Goal: Information Seeking & Learning: Find specific fact

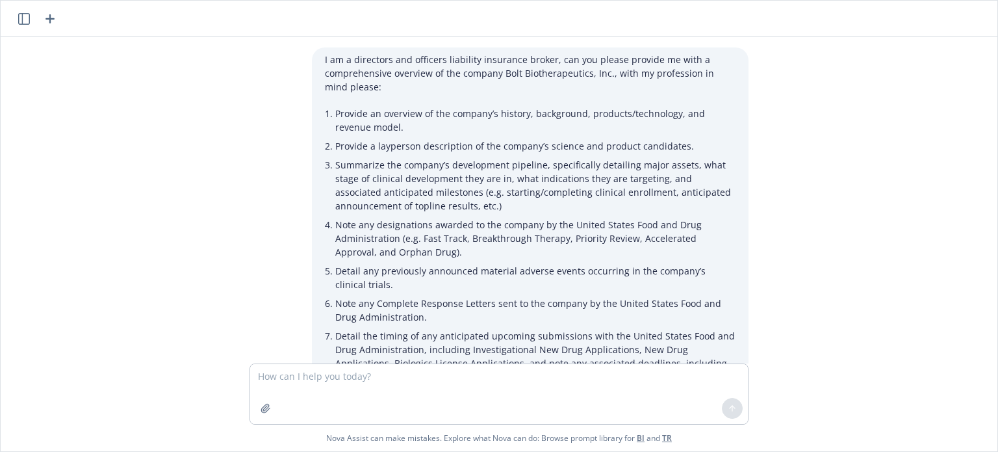
scroll to position [1646, 0]
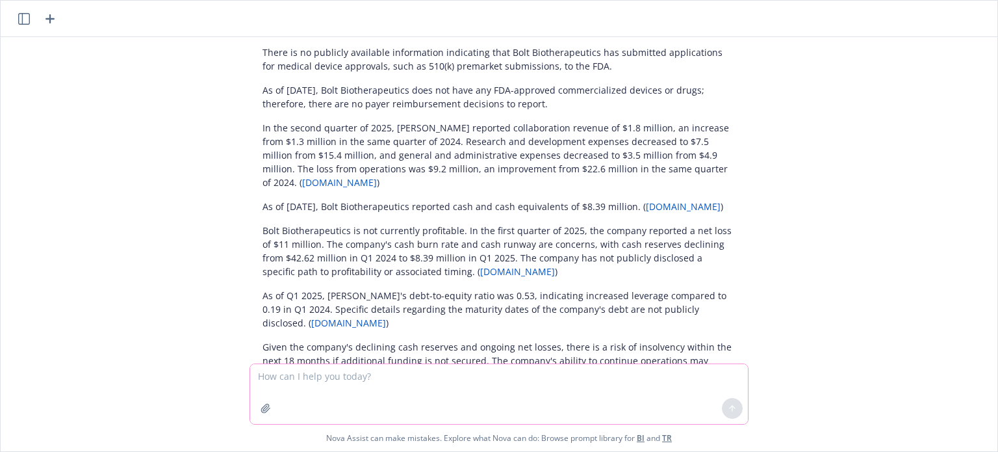
click at [452, 383] on textarea at bounding box center [499, 394] width 498 height 60
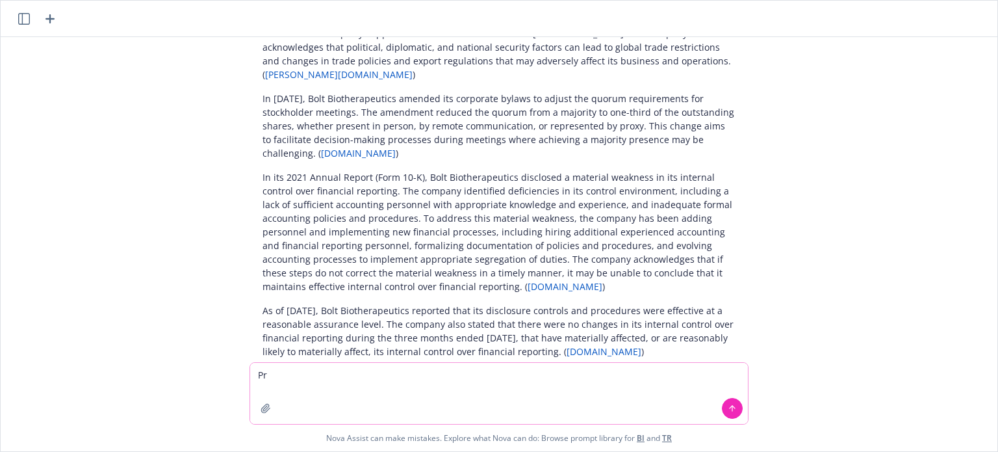
scroll to position [6395, 0]
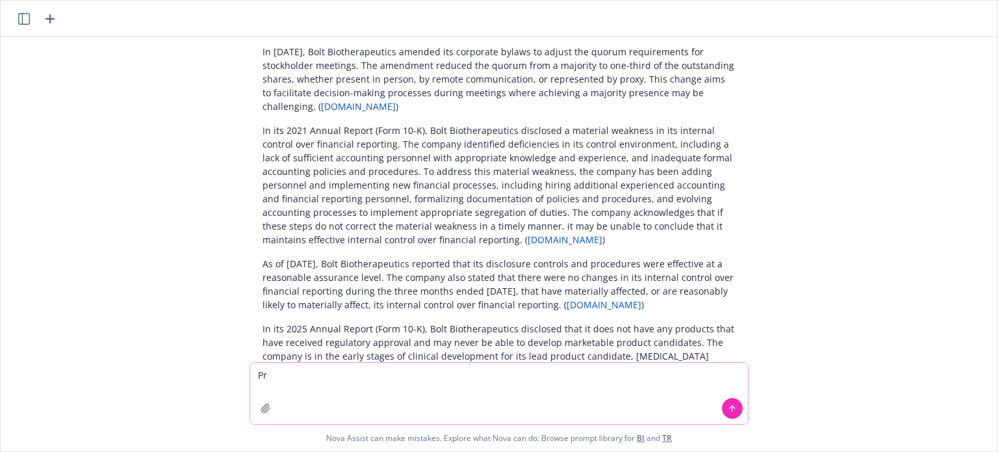
drag, startPoint x: 298, startPoint y: 376, endPoint x: 224, endPoint y: 366, distance: 75.4
click at [224, 366] on div "Pr Nova Assist can make mistakes. Explore what Nova can do: Browse prompt libra…" at bounding box center [499, 406] width 997 height 89
type textarea "Provide a corporate overview of Iridex Corp"
click at [735, 409] on button at bounding box center [732, 408] width 21 height 21
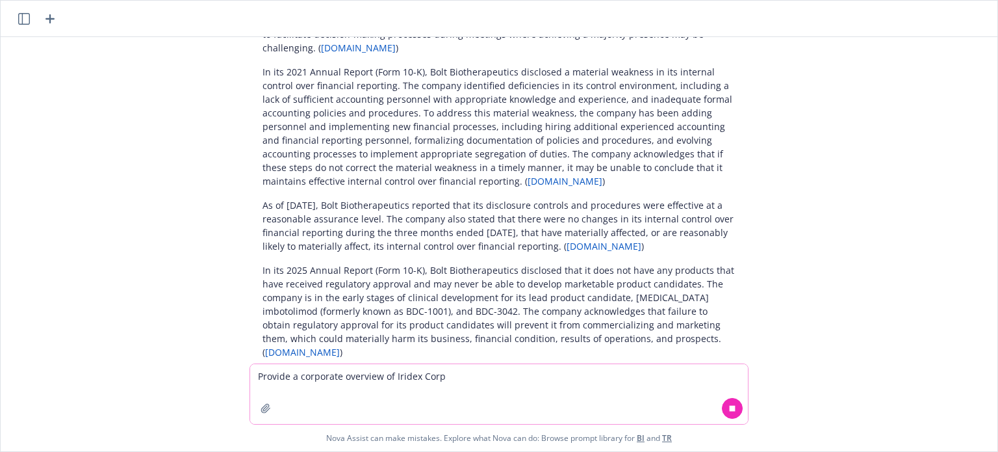
scroll to position [6448, 0]
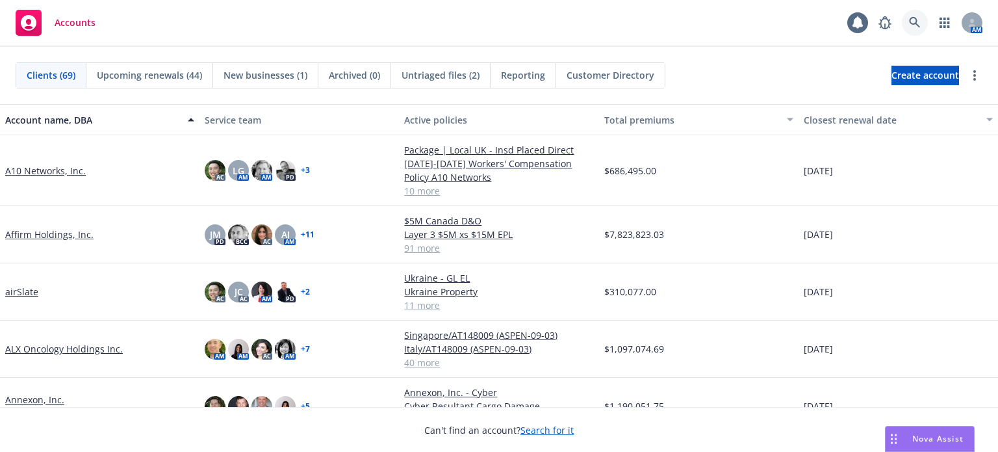
click at [909, 23] on icon at bounding box center [915, 23] width 12 height 12
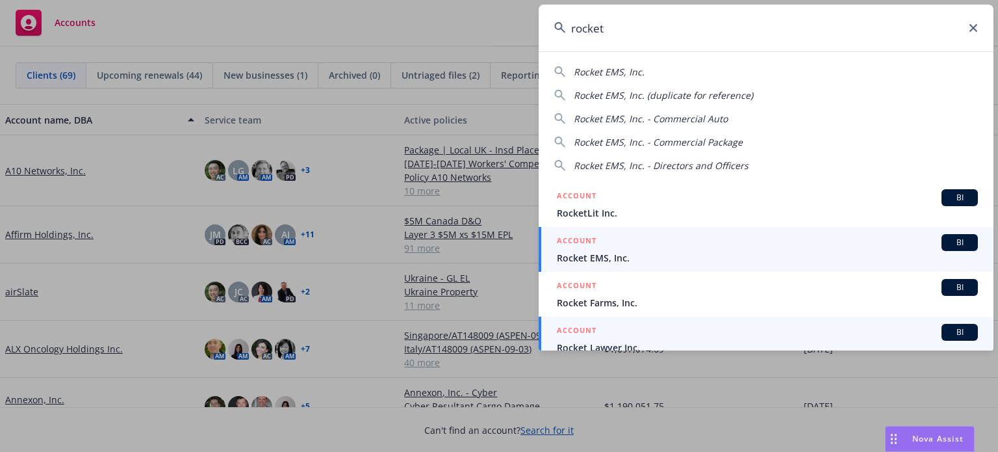
type input "rocket"
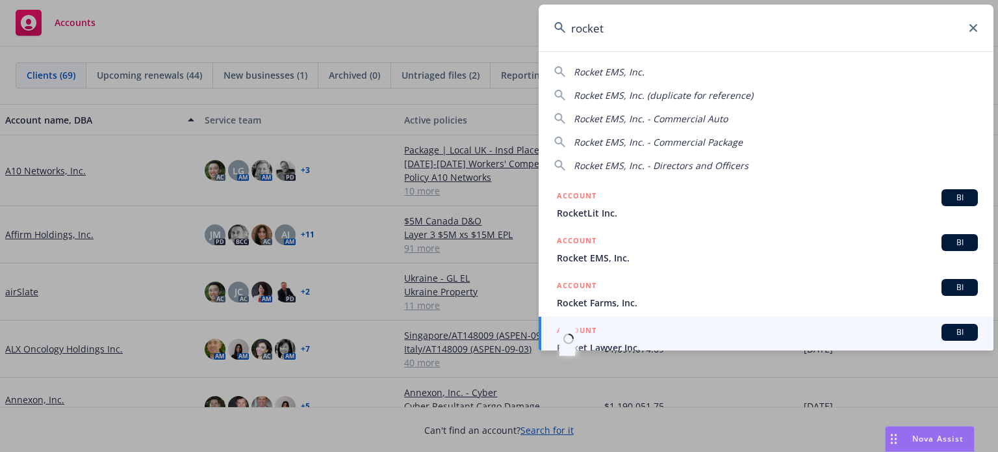
click at [615, 343] on link "ACCOUNT BI Rocket Lawyer Inc." at bounding box center [766, 338] width 455 height 45
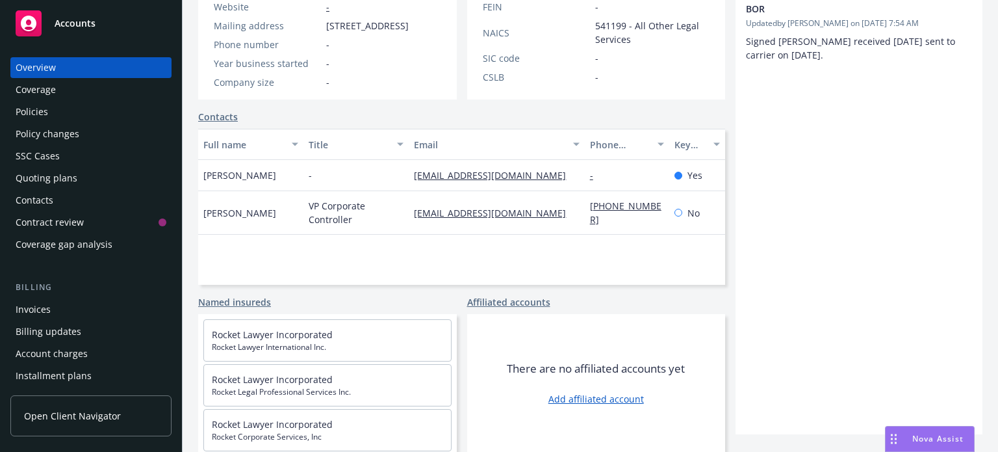
scroll to position [274, 0]
click at [36, 114] on div "Policies" at bounding box center [32, 111] width 32 height 21
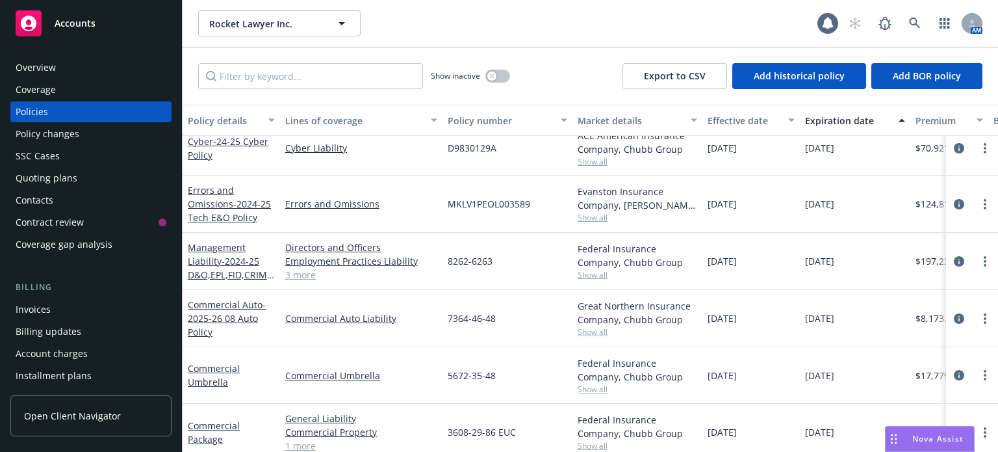
scroll to position [86, 0]
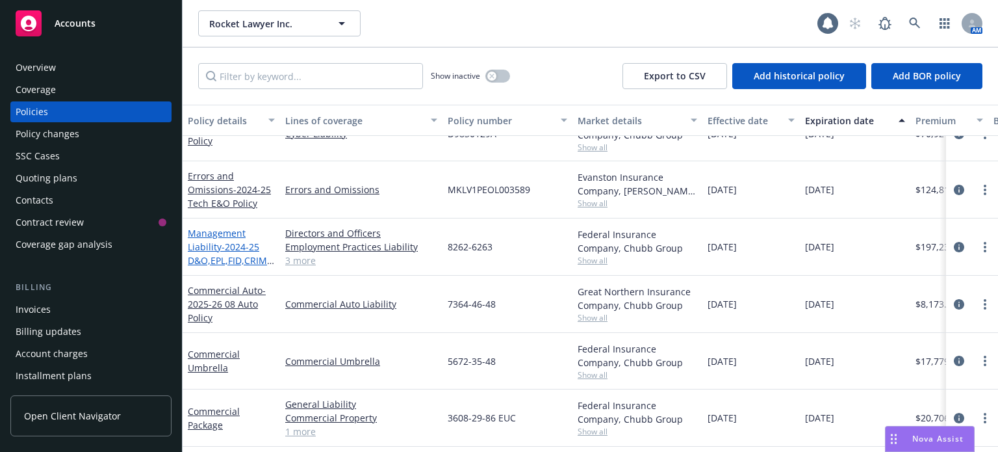
click at [238, 248] on span "- 2024-25 D&O,EPL,FID,CRIME, K&R" at bounding box center [231, 260] width 87 height 40
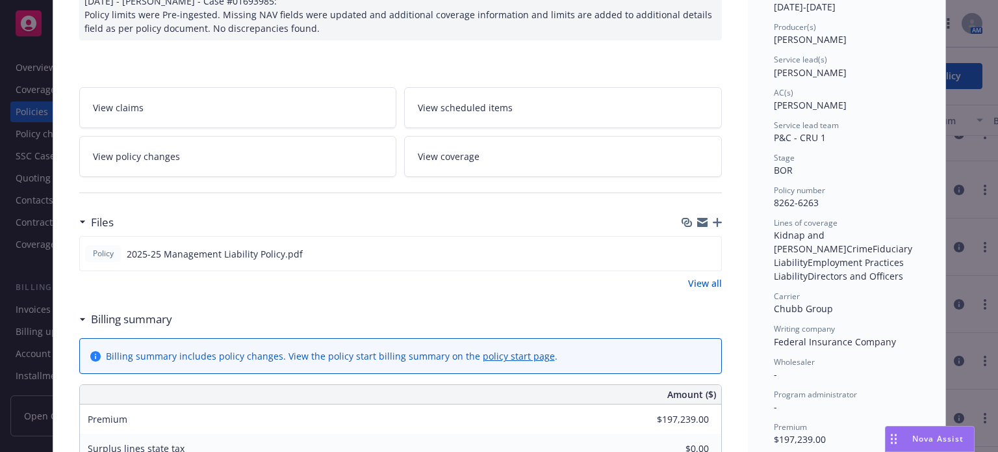
scroll to position [173, 0]
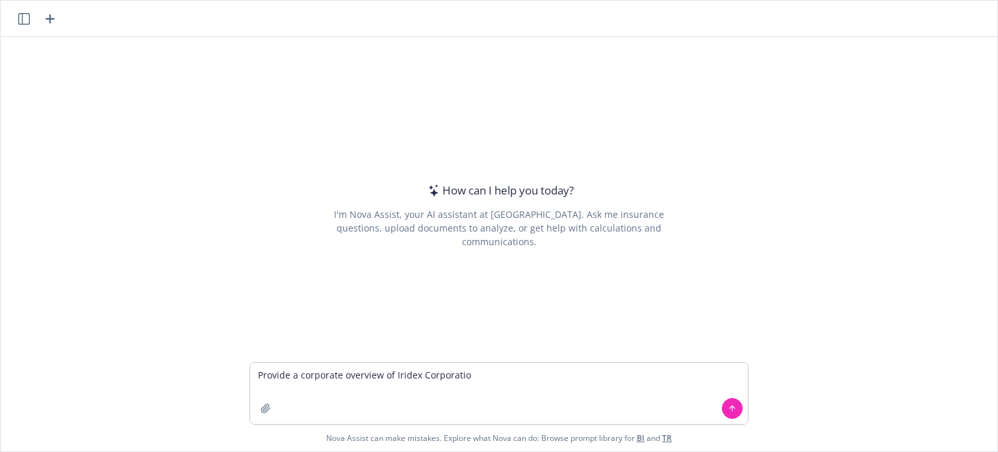
type textarea "Provide a corporate overview of Iridex Corporation"
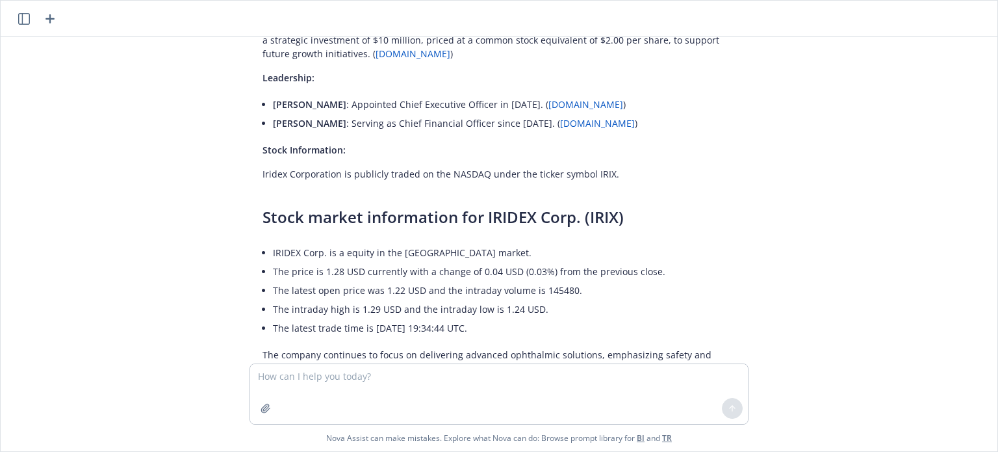
scroll to position [544, 0]
